Goal: Task Accomplishment & Management: Manage account settings

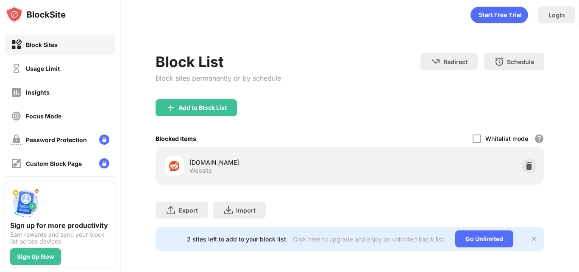
click at [524, 172] on div "[DOMAIN_NAME] Website" at bounding box center [350, 165] width 378 height 27
click at [524, 170] on div at bounding box center [529, 166] width 14 height 14
